Goal: Transaction & Acquisition: Purchase product/service

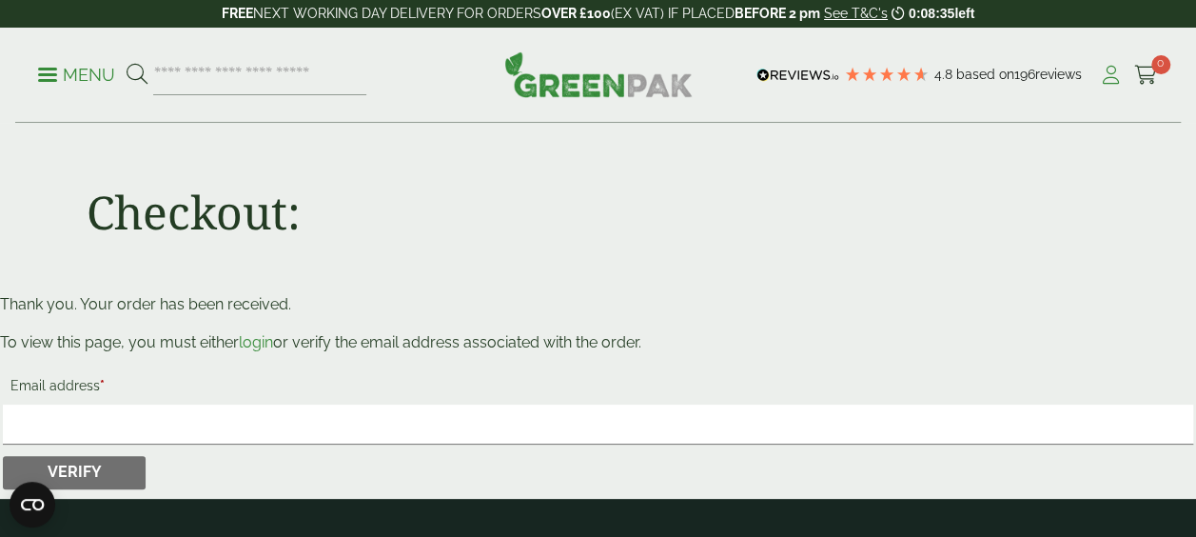
click at [1101, 79] on icon at bounding box center [1111, 75] width 24 height 19
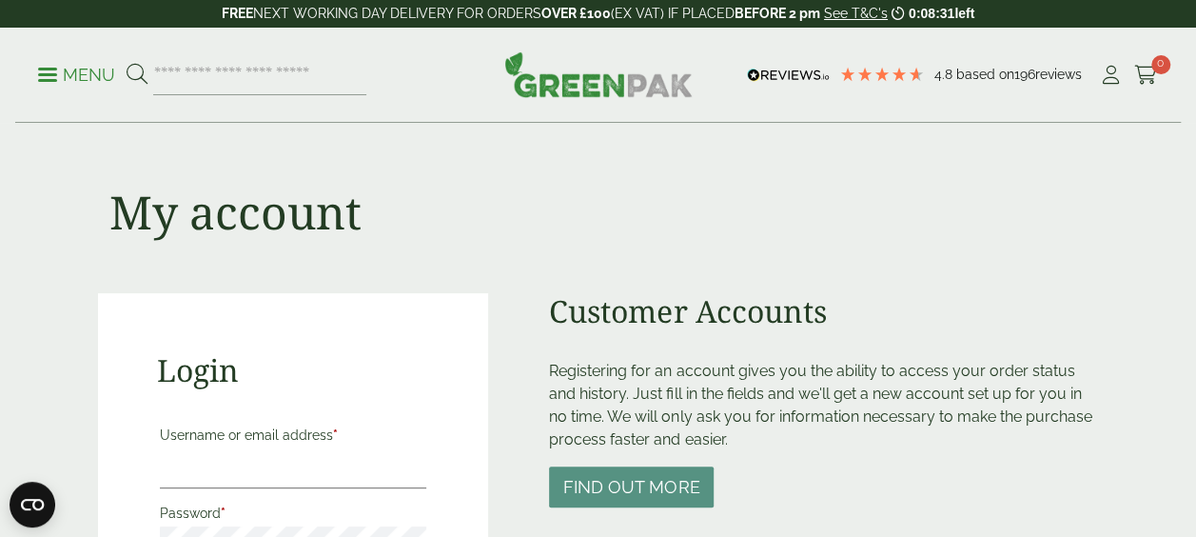
scroll to position [355, 0]
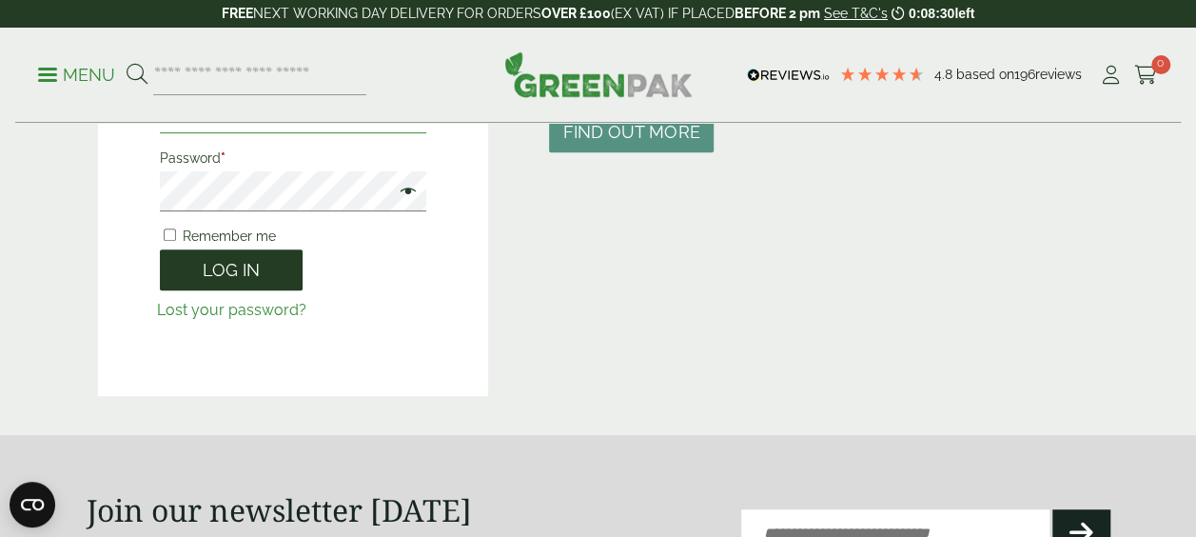
type input "**********"
click at [289, 270] on button "Log in" at bounding box center [231, 269] width 143 height 41
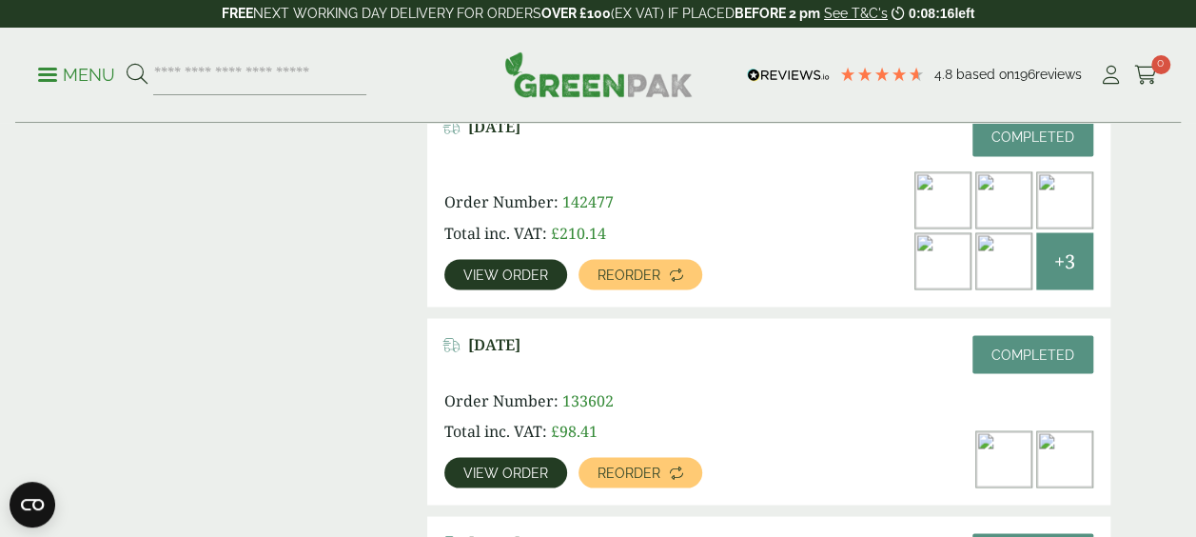
scroll to position [1632, 0]
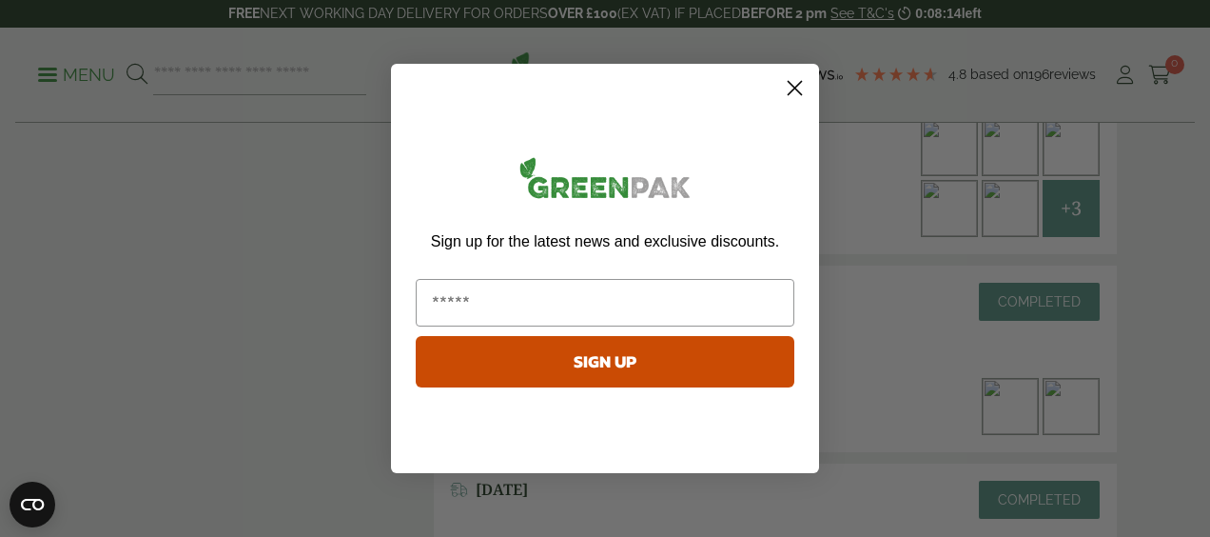
click at [797, 93] on circle "Close dialog" at bounding box center [794, 87] width 31 height 31
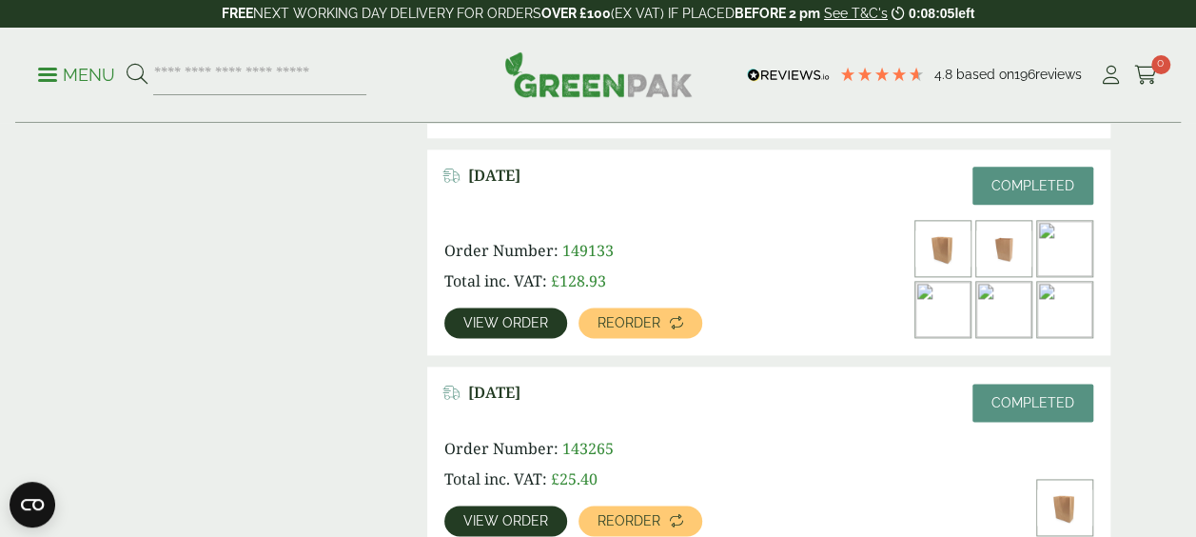
scroll to position [1113, 0]
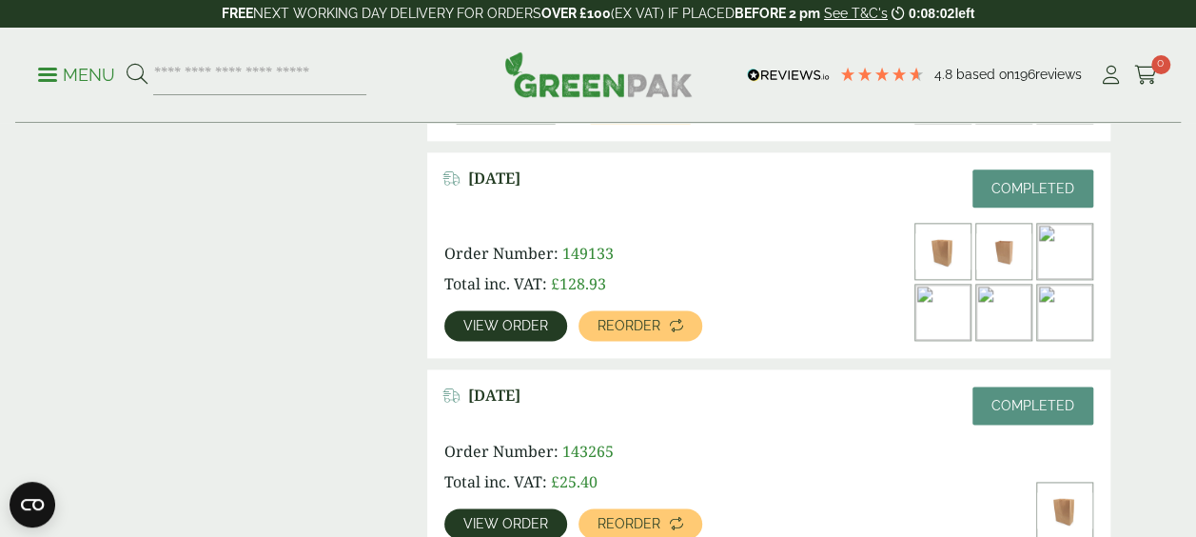
click at [499, 316] on link "View order" at bounding box center [505, 325] width 123 height 30
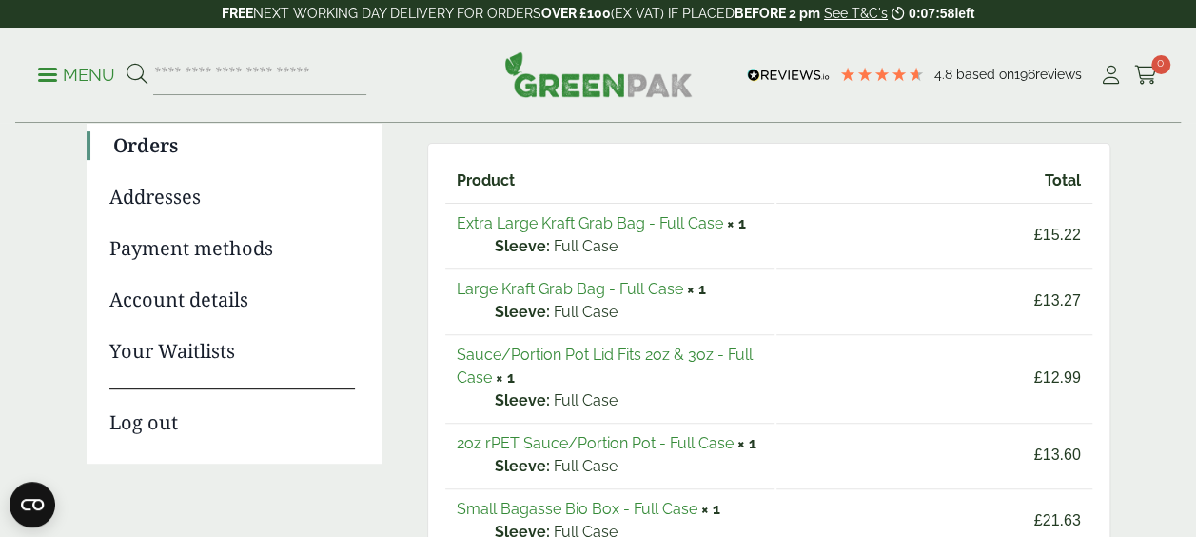
scroll to position [224, 0]
click at [708, 221] on link "Extra Large Kraft Grab Bag - Full Case" at bounding box center [590, 222] width 266 height 18
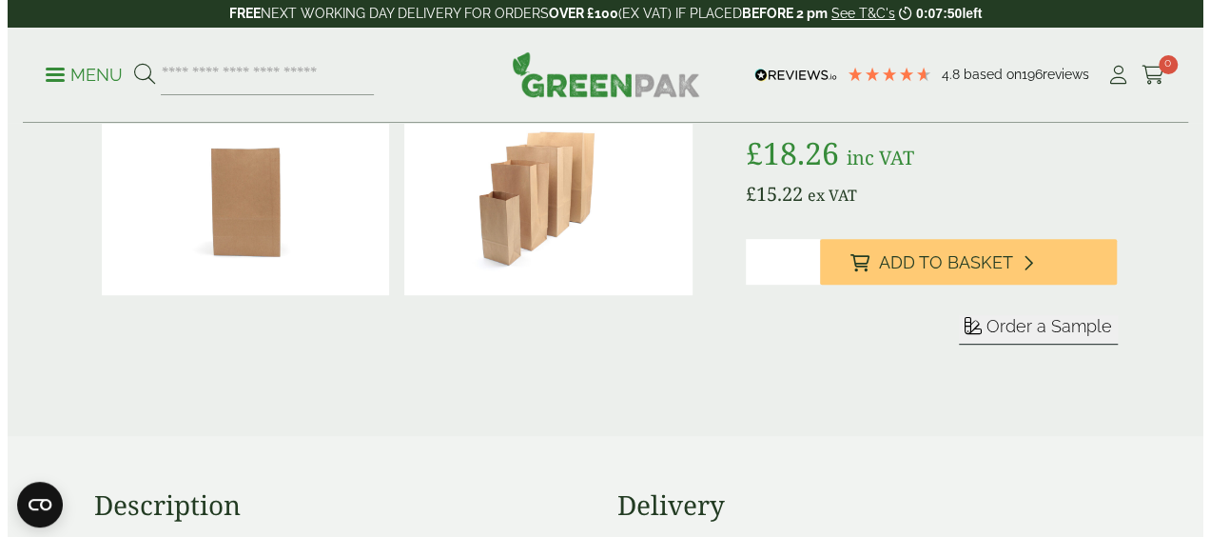
scroll to position [298, 0]
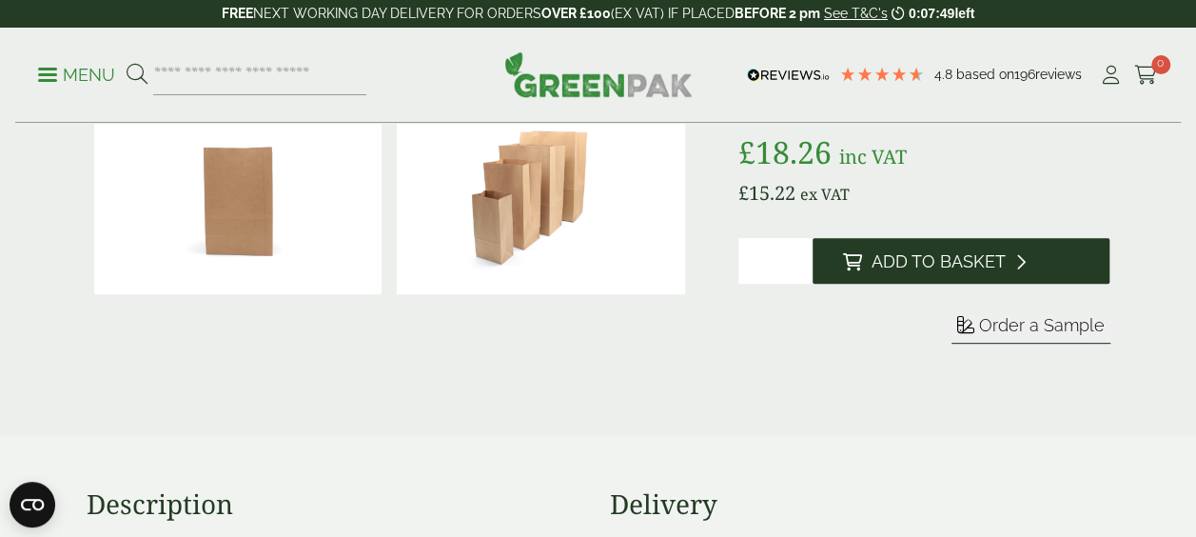
click at [919, 242] on button "Add to Basket" at bounding box center [961, 261] width 298 height 46
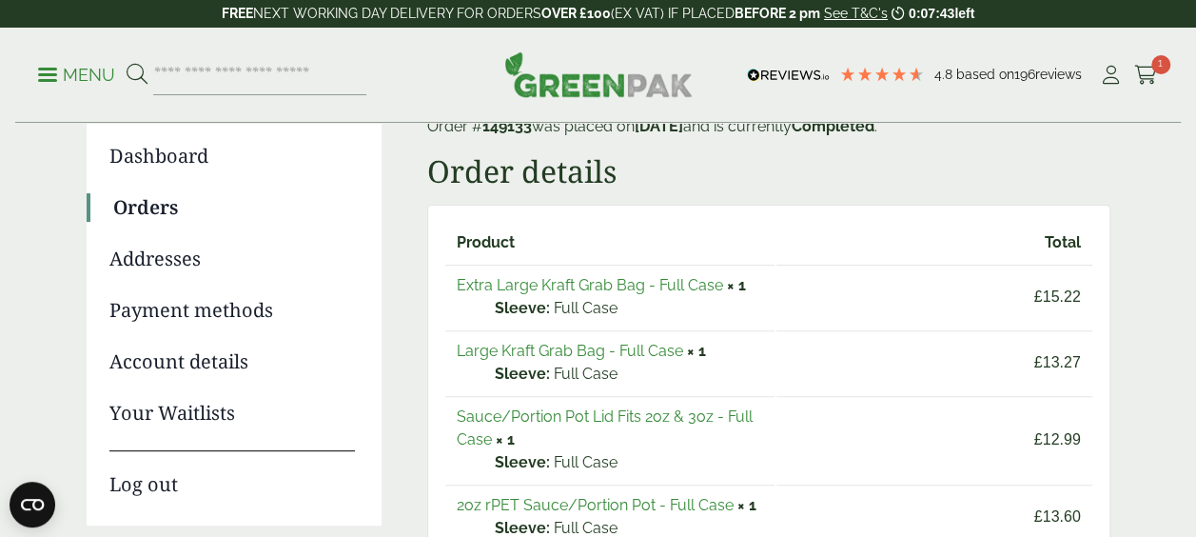
click at [664, 353] on link "Large Kraft Grab Bag - Full Case" at bounding box center [570, 351] width 226 height 18
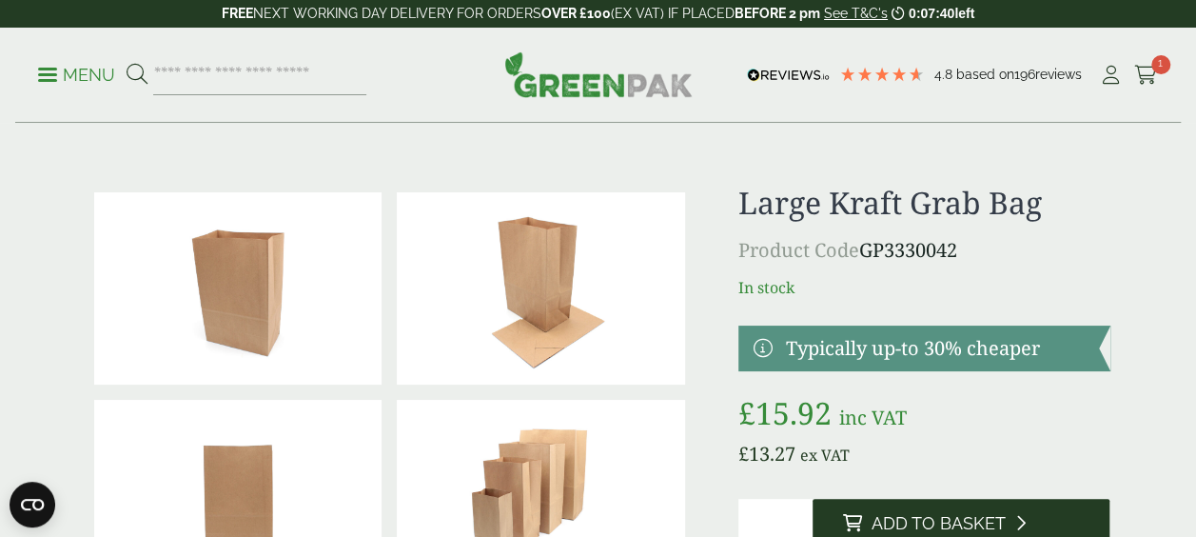
click at [999, 524] on span "Add to Basket" at bounding box center [938, 523] width 134 height 21
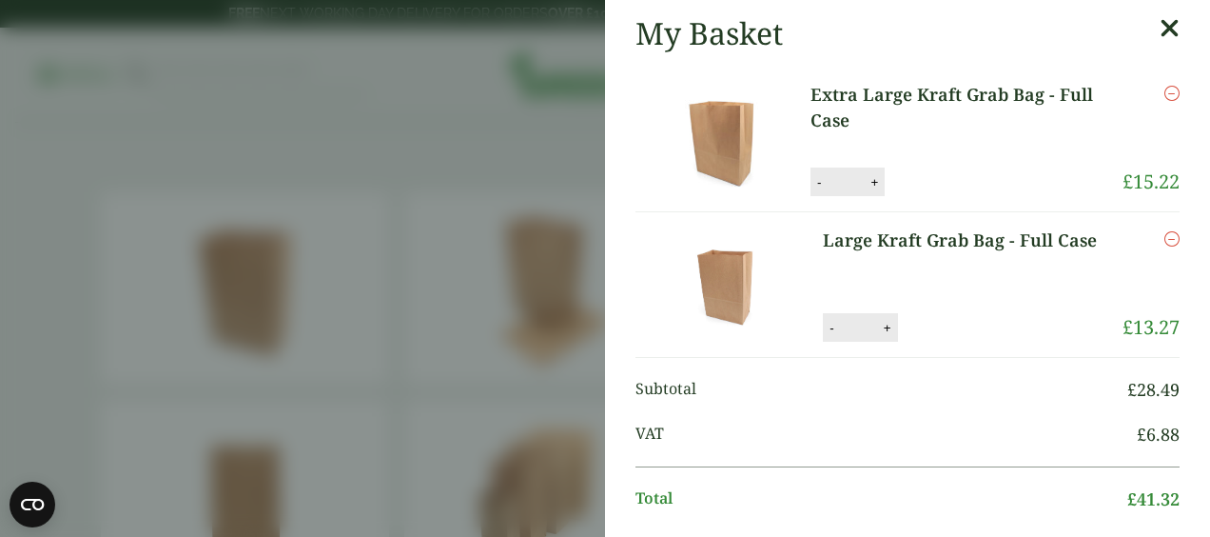
click at [1138, 111] on div "Remove" at bounding box center [1151, 125] width 57 height 86
click at [1160, 32] on icon at bounding box center [1170, 28] width 20 height 27
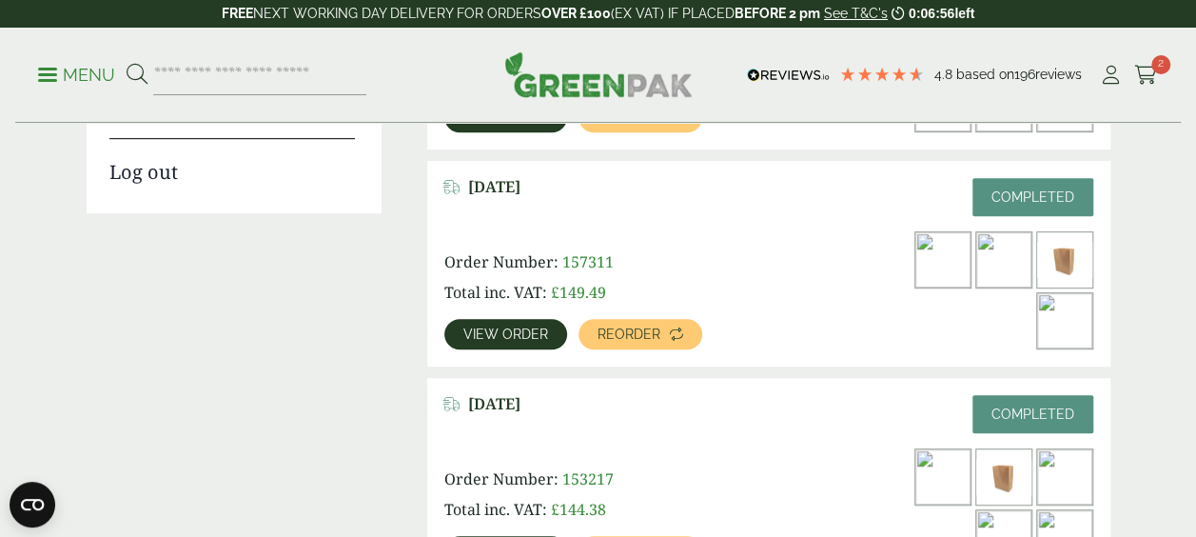
scroll to position [453, 0]
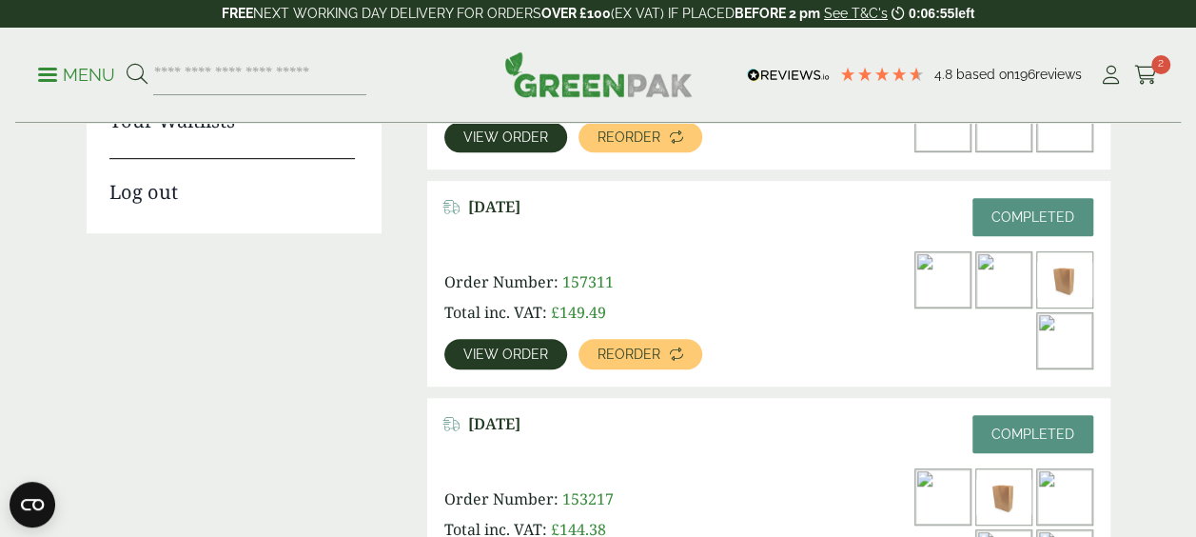
click at [483, 361] on span "View order" at bounding box center [505, 353] width 85 height 13
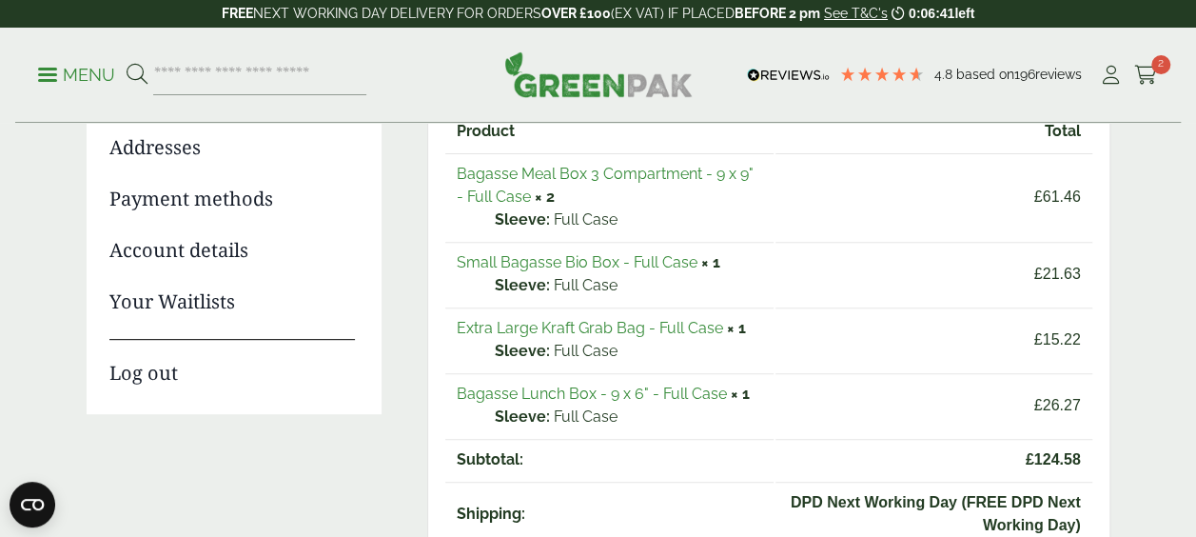
scroll to position [244, 0]
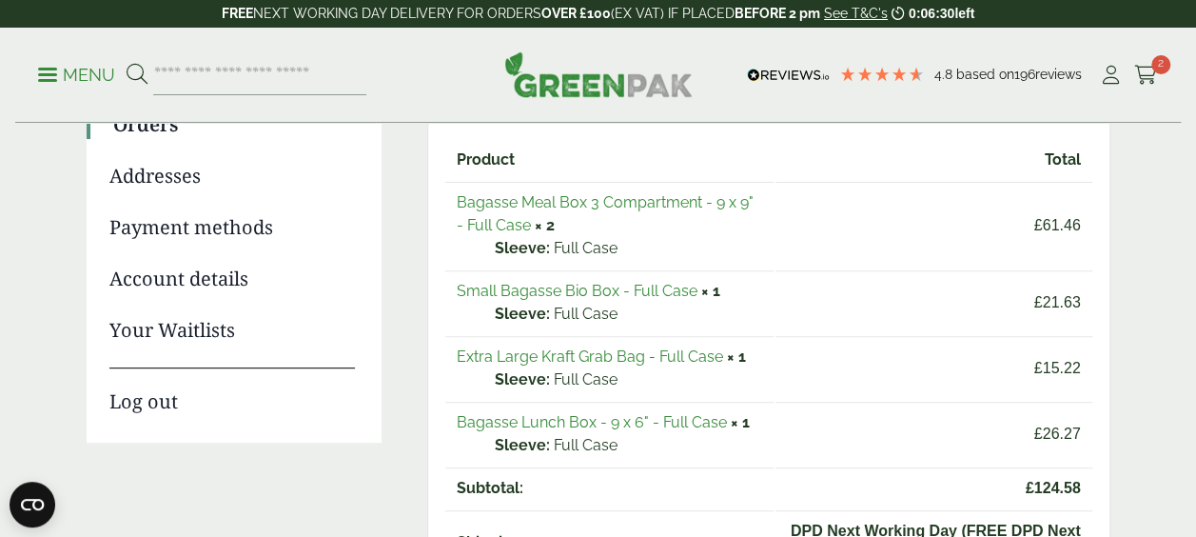
click at [665, 293] on link "Small Bagasse Bio Box - Full Case" at bounding box center [577, 291] width 241 height 18
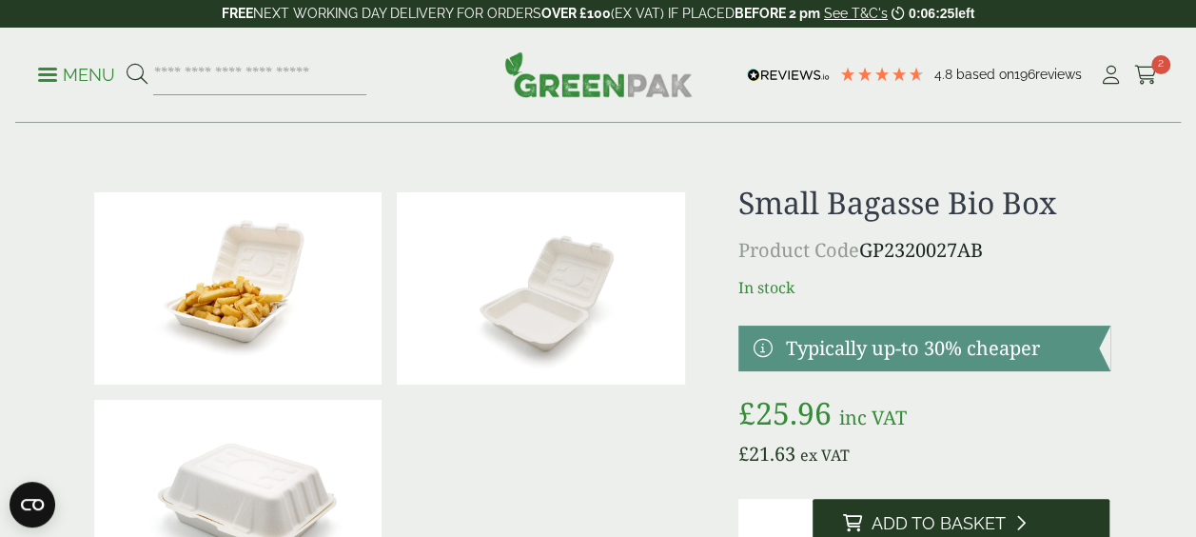
click at [994, 524] on span "Add to Basket" at bounding box center [938, 523] width 134 height 21
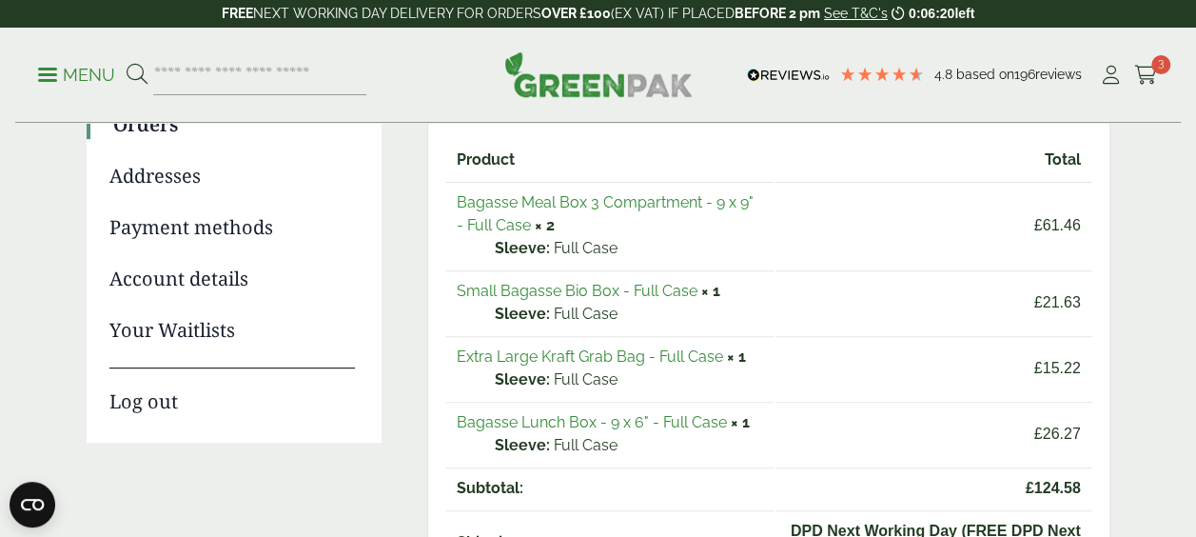
click at [573, 423] on link "Bagasse Lunch Box - 9 x 6" - Full Case" at bounding box center [592, 422] width 270 height 18
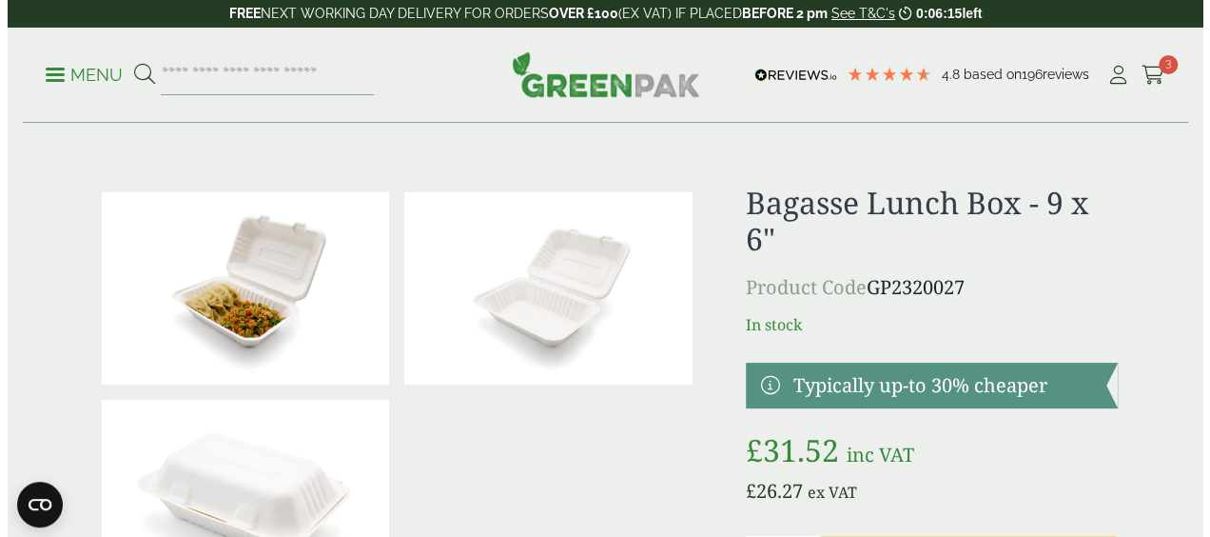
scroll to position [114, 0]
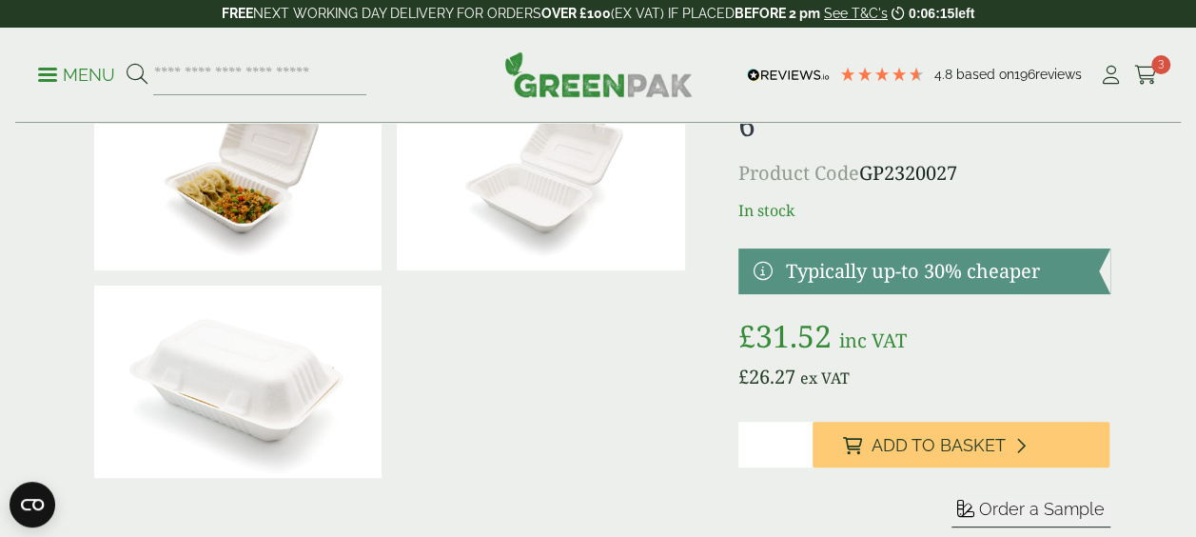
click at [901, 445] on span "Add to Basket" at bounding box center [938, 445] width 134 height 21
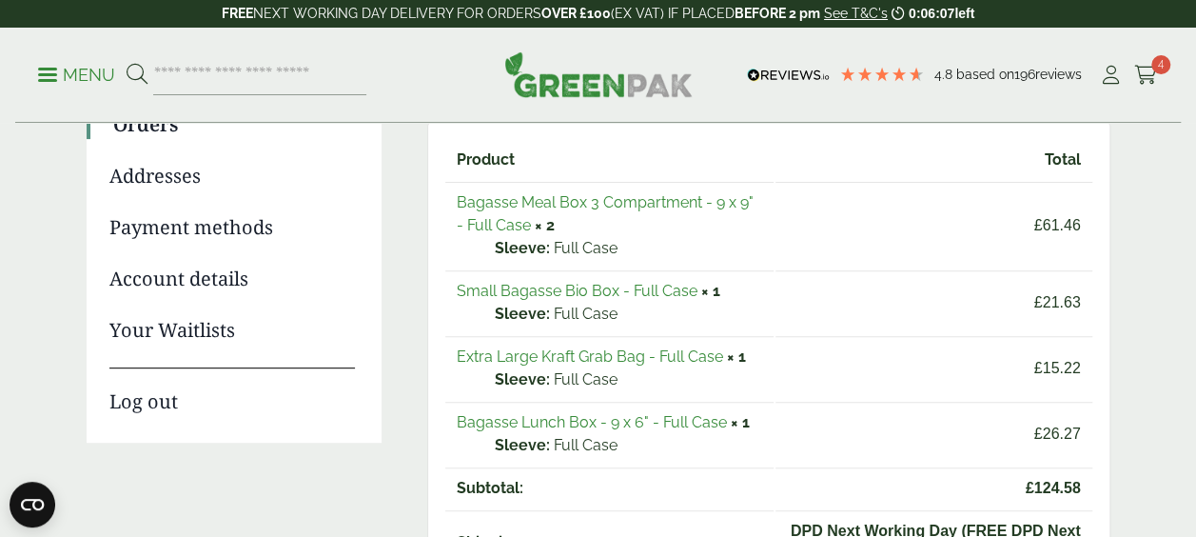
click at [638, 203] on link "Bagasse Meal Box 3 Compartment - 9 x 9" - Full Case" at bounding box center [605, 213] width 297 height 41
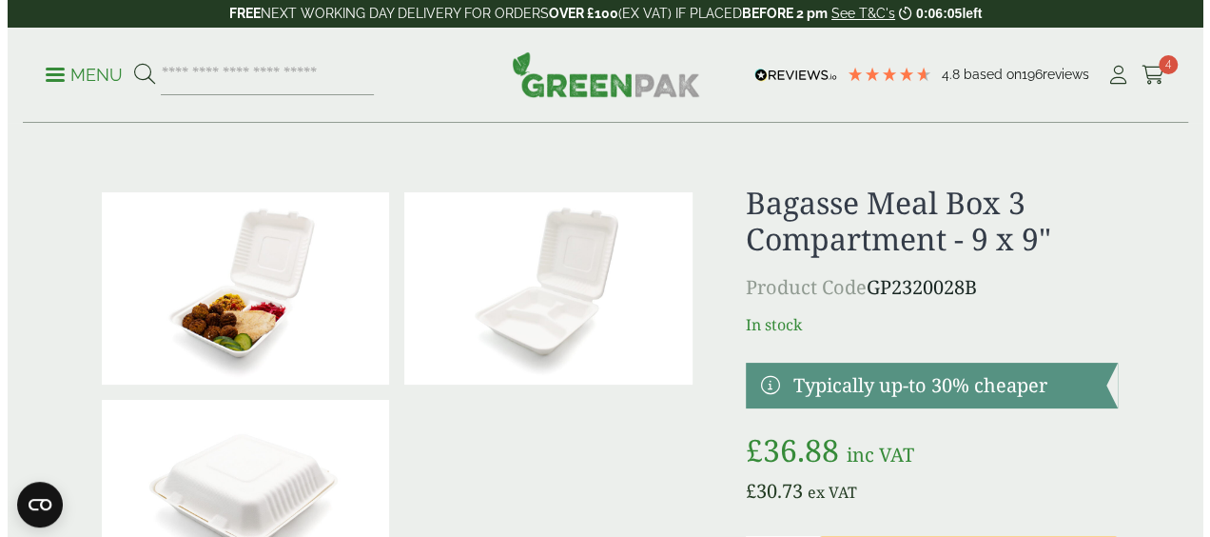
scroll to position [220, 0]
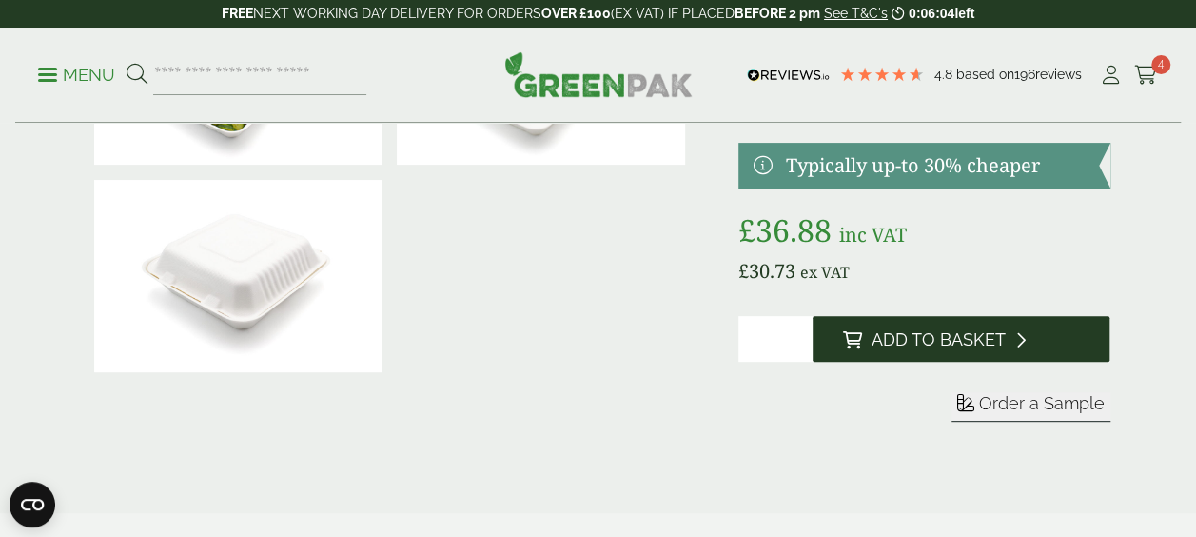
click at [873, 344] on span "Add to Basket" at bounding box center [938, 339] width 134 height 21
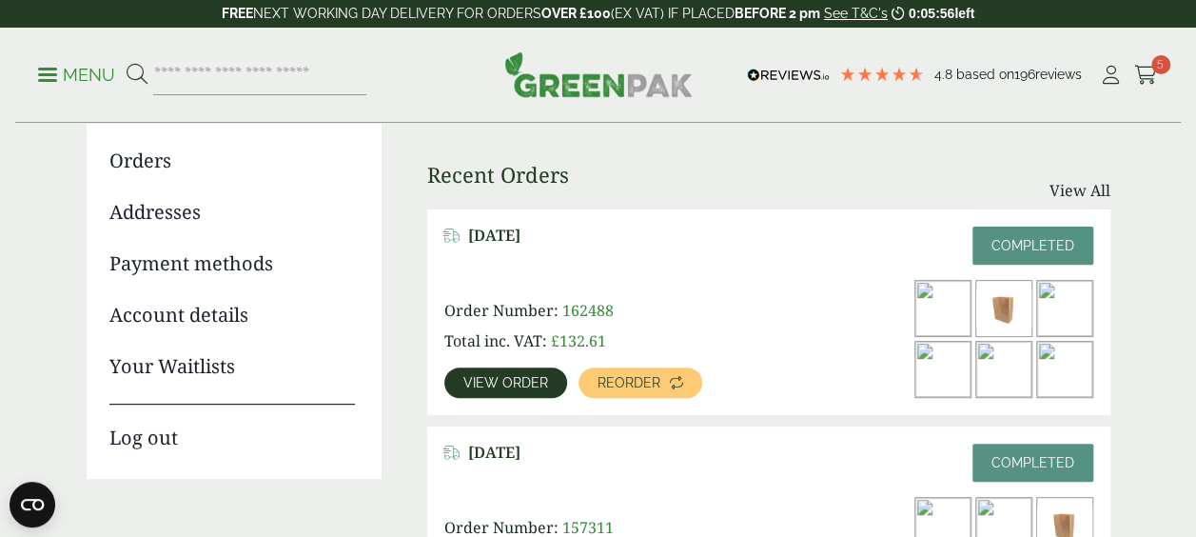
scroll to position [196, 0]
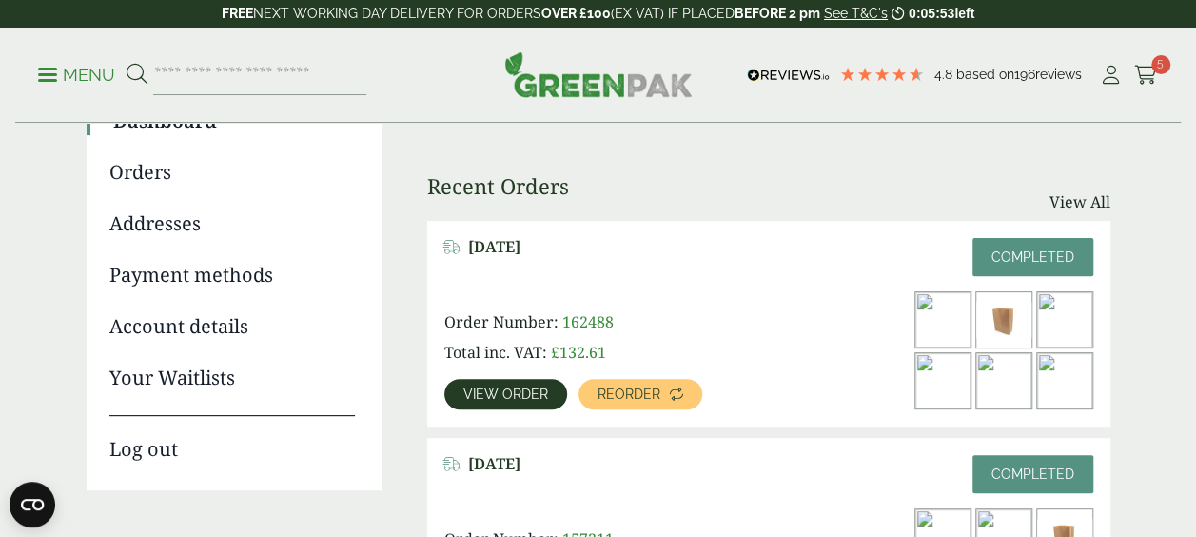
click at [531, 403] on link "View order" at bounding box center [505, 394] width 123 height 30
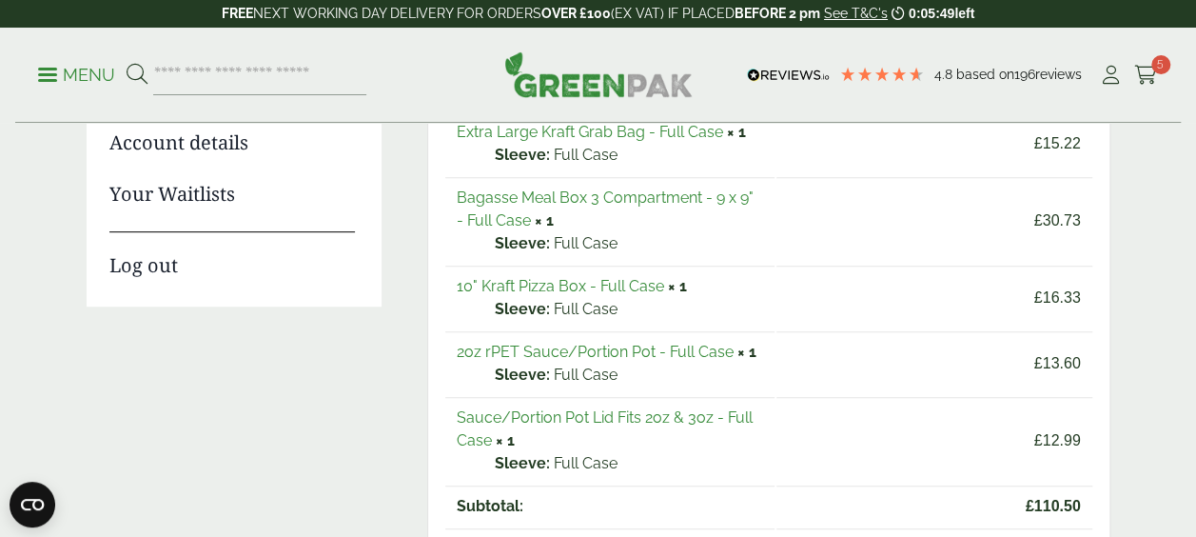
scroll to position [386, 0]
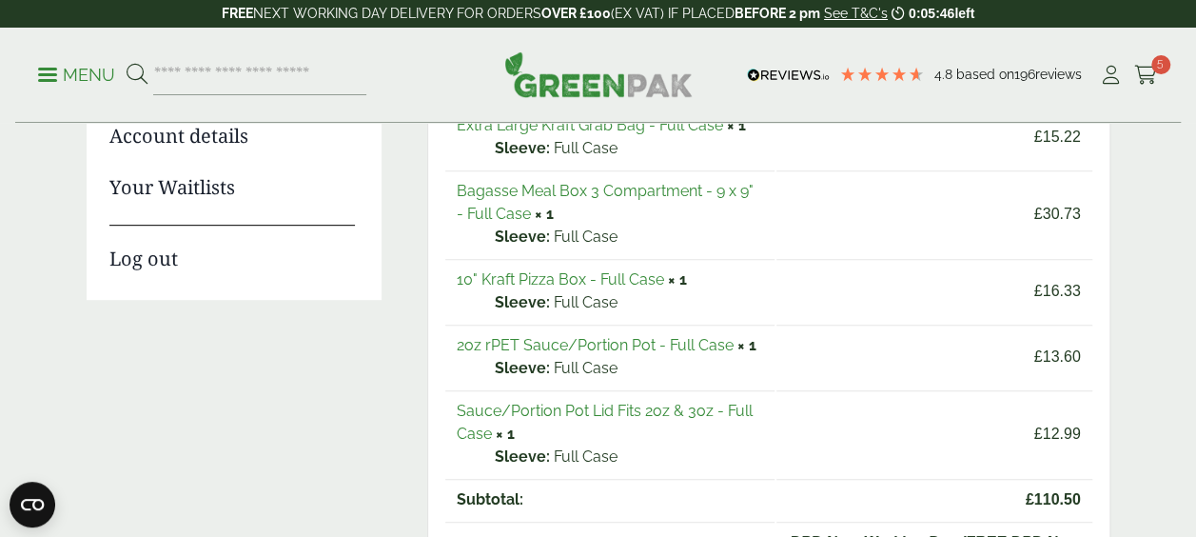
click at [695, 343] on link "2oz rPET Sauce/Portion Pot - Full Case" at bounding box center [595, 345] width 277 height 18
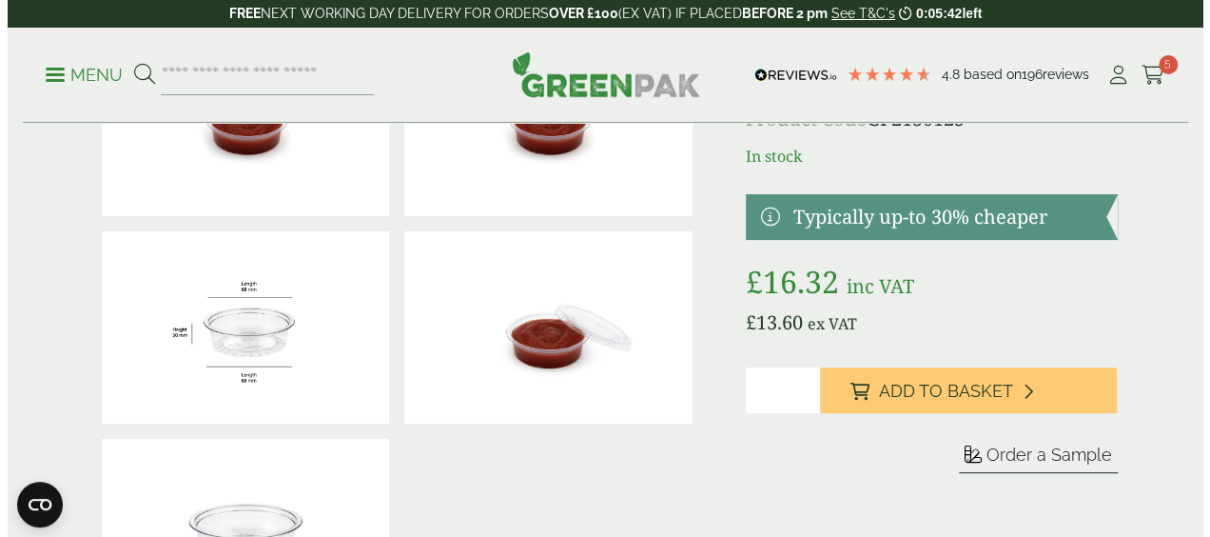
scroll to position [169, 0]
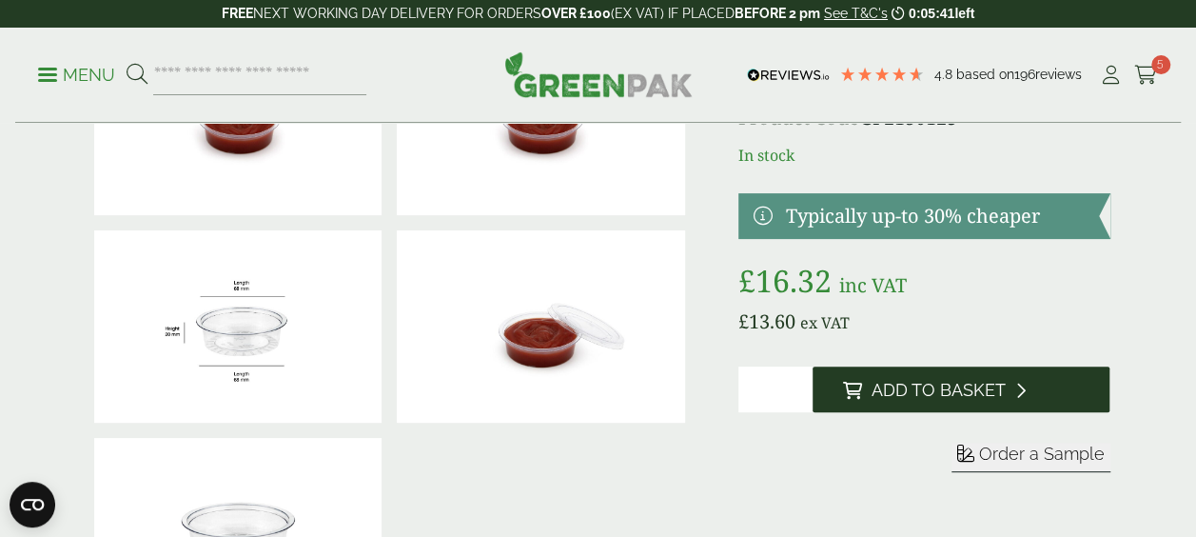
click at [918, 379] on button "Add to Basket" at bounding box center [961, 389] width 298 height 46
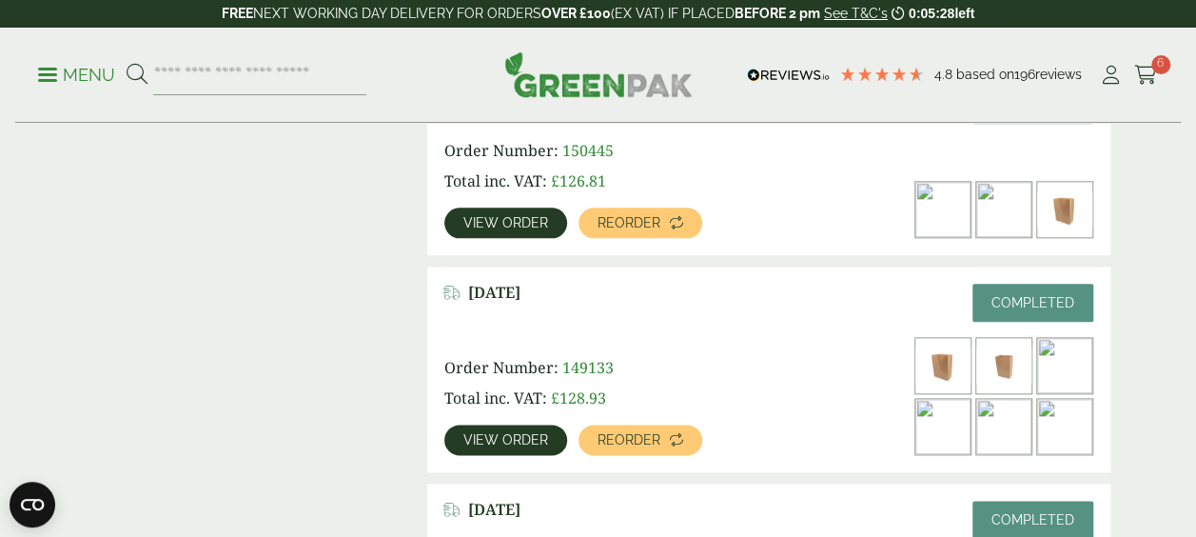
scroll to position [1000, 0]
click at [492, 218] on span "View order" at bounding box center [505, 221] width 85 height 13
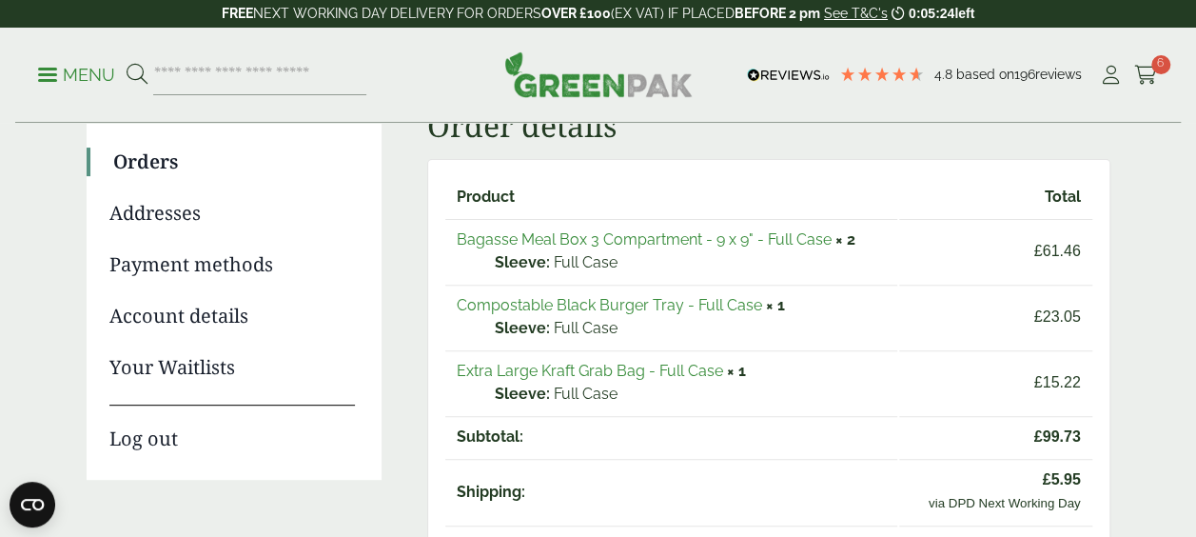
scroll to position [207, 0]
click at [746, 304] on link "Compostable Black Burger Tray - Full Case" at bounding box center [609, 304] width 305 height 18
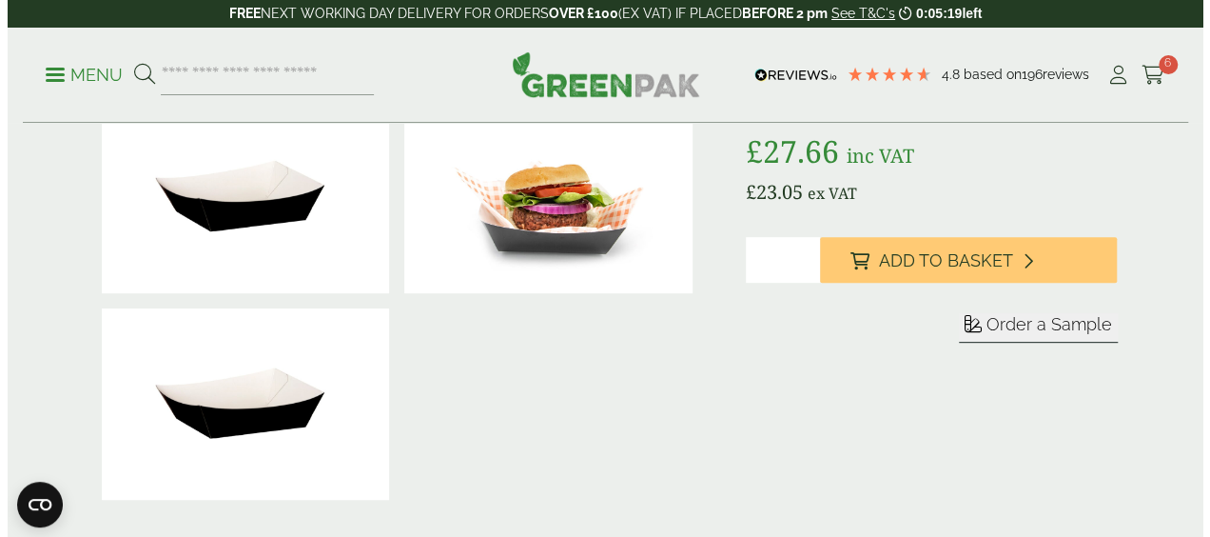
scroll to position [314, 0]
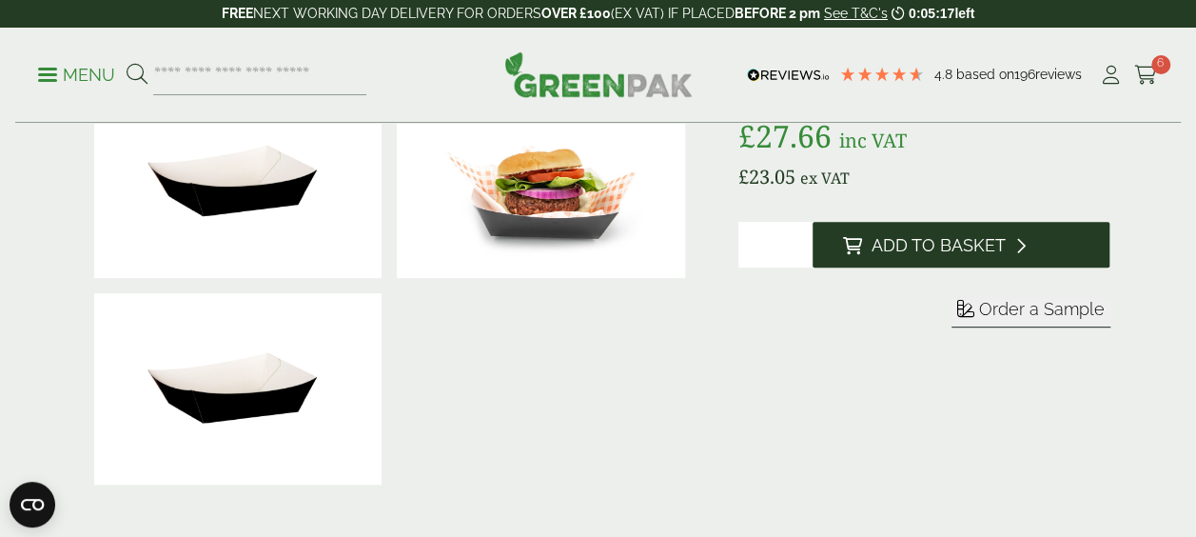
click at [894, 258] on button "Add to Basket" at bounding box center [961, 245] width 298 height 46
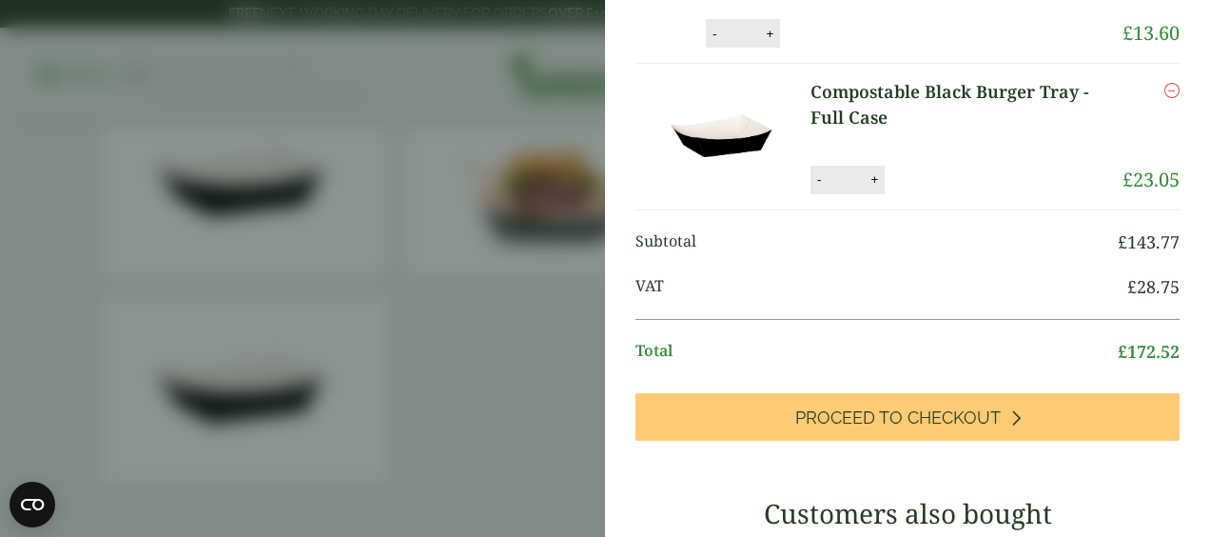
scroll to position [914, 0]
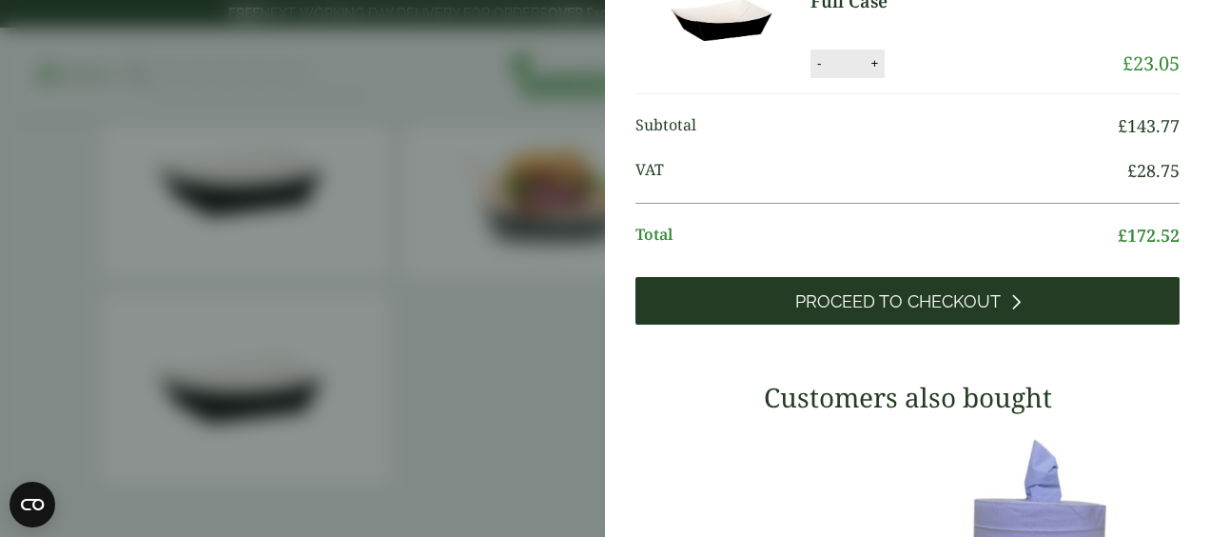
click at [902, 324] on link "Proceed to Checkout" at bounding box center [907, 301] width 544 height 48
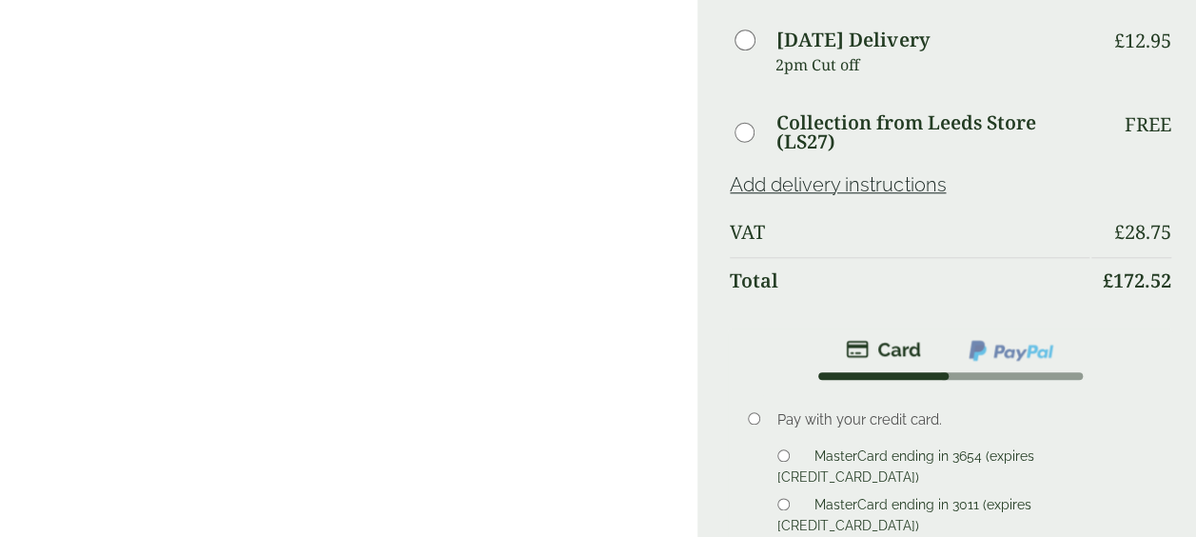
scroll to position [1000, 0]
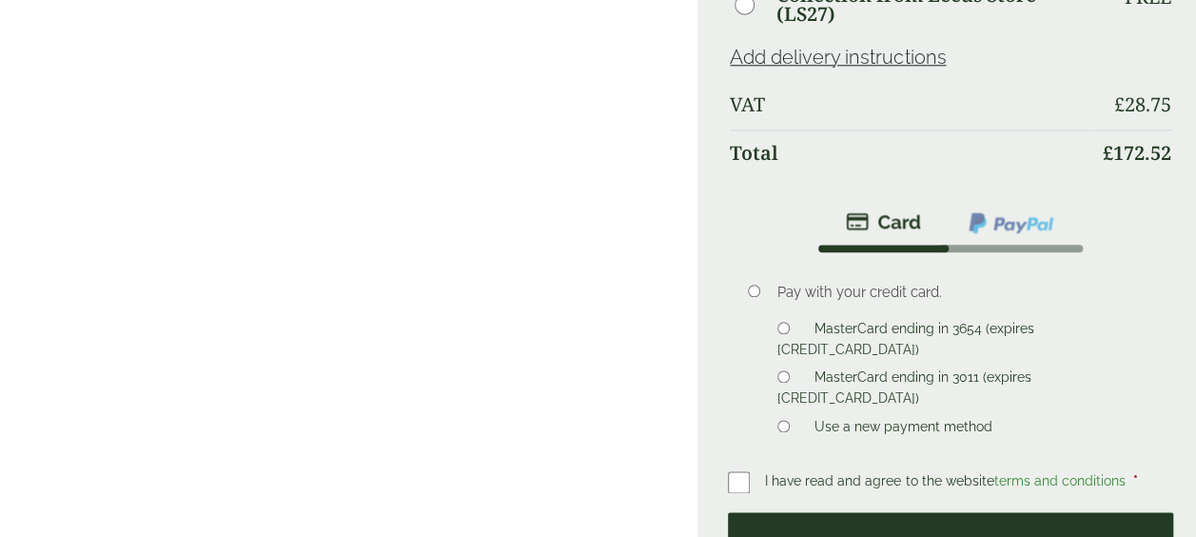
click at [832, 514] on button "Place order" at bounding box center [950, 543] width 445 height 62
